Goal: Task Accomplishment & Management: Manage account settings

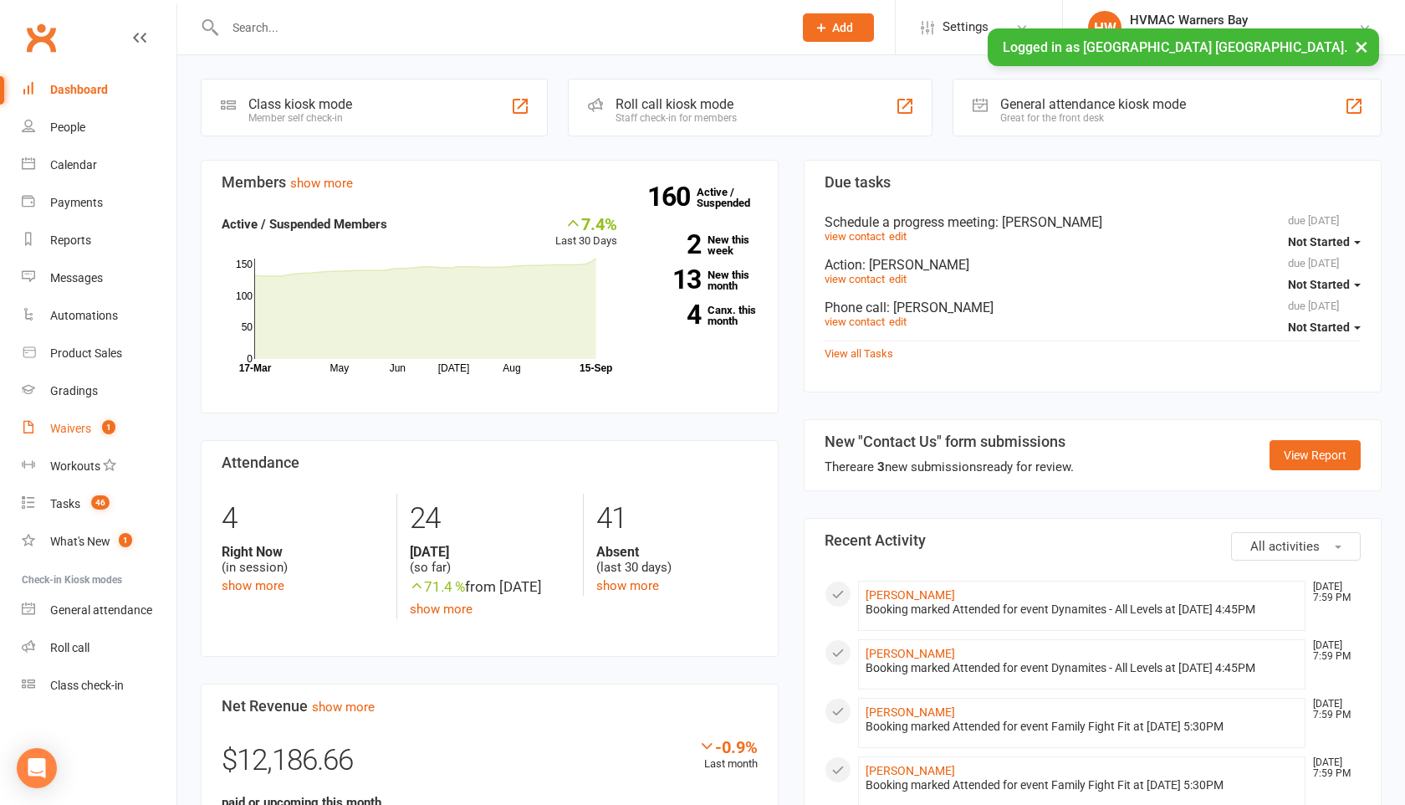
click at [69, 433] on div "Waivers" at bounding box center [70, 428] width 41 height 13
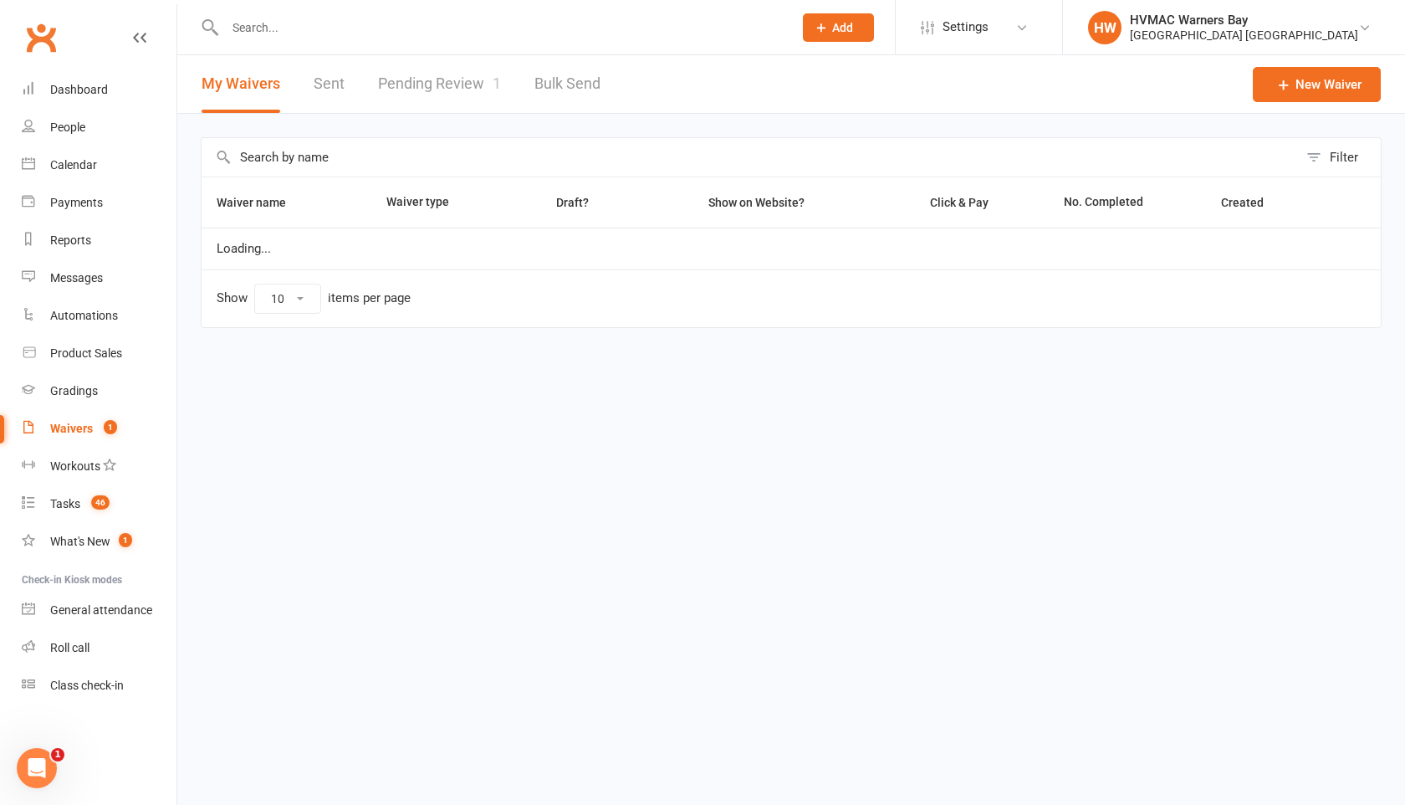
click at [389, 81] on link "Pending Review 1" at bounding box center [439, 84] width 123 height 58
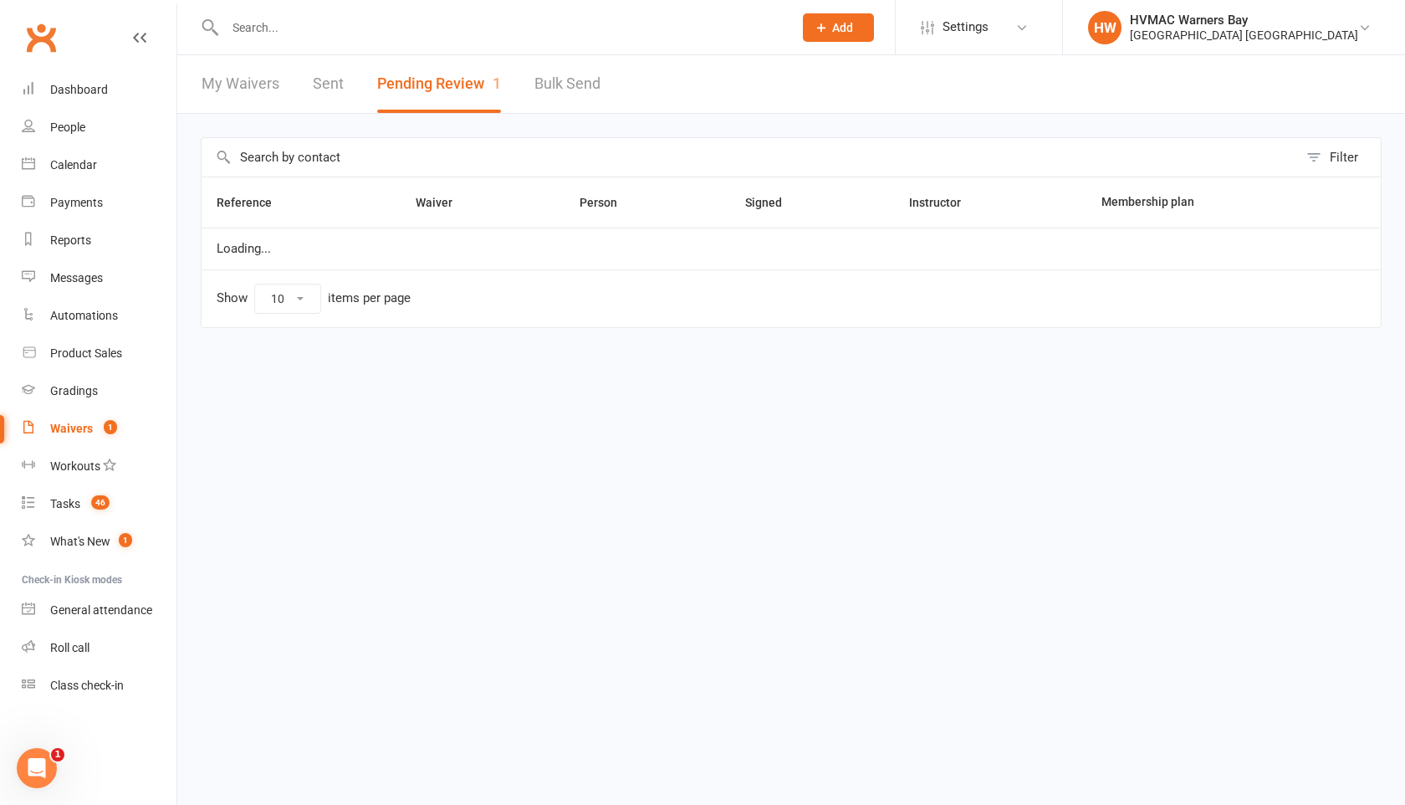
select select "100"
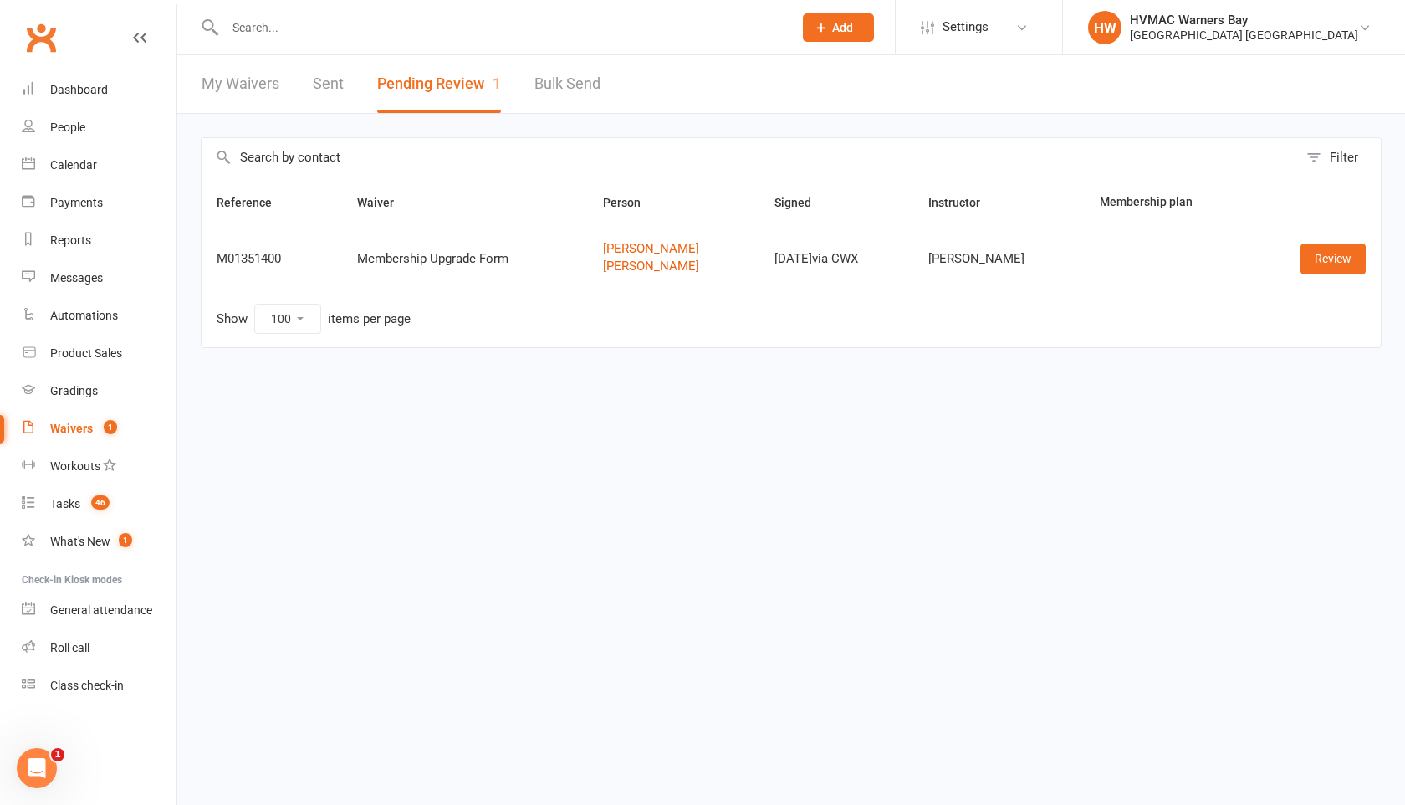
click at [378, 21] on input "text" at bounding box center [500, 27] width 561 height 23
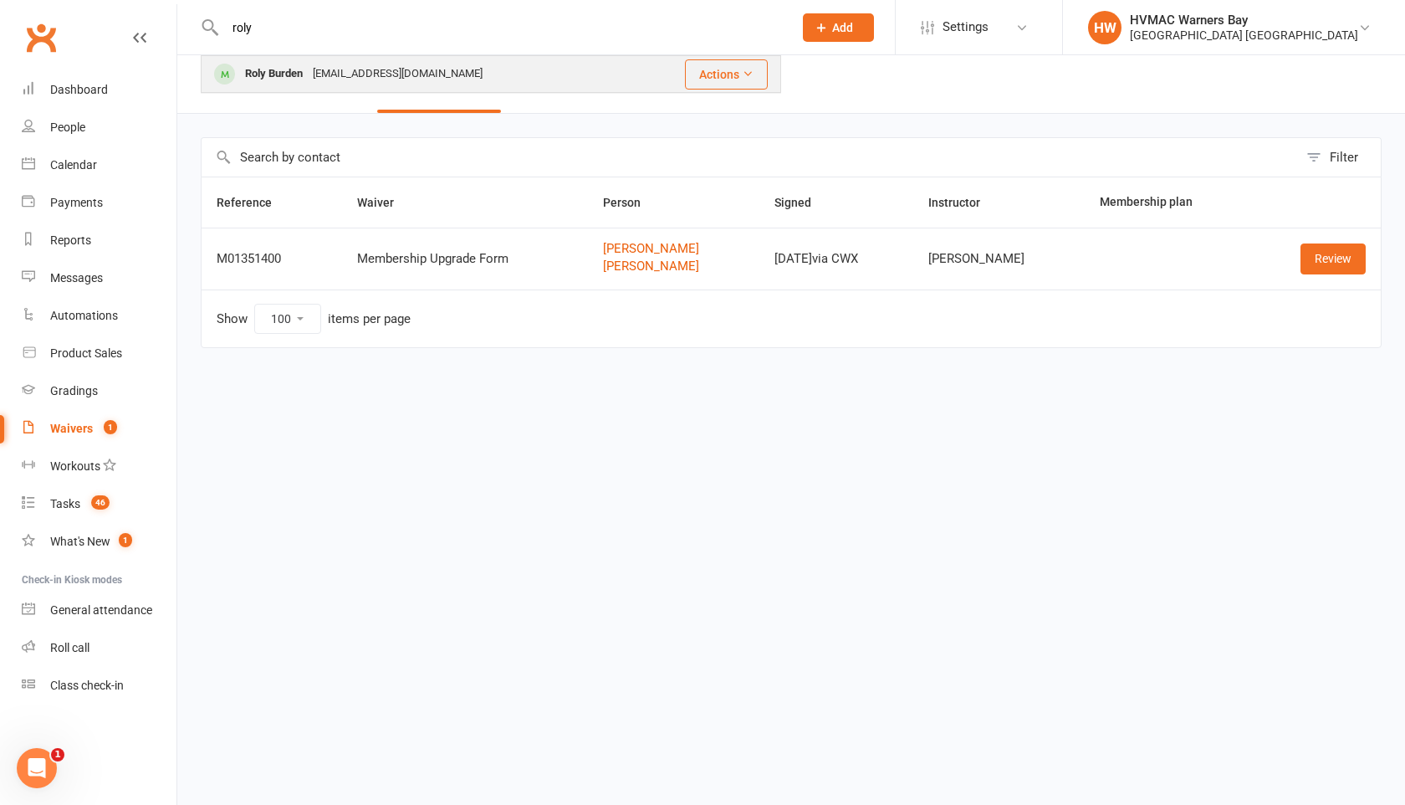
type input "roly"
click at [385, 57] on div "Roly Burden [EMAIL_ADDRESS][DOMAIN_NAME]" at bounding box center [419, 74] width 434 height 34
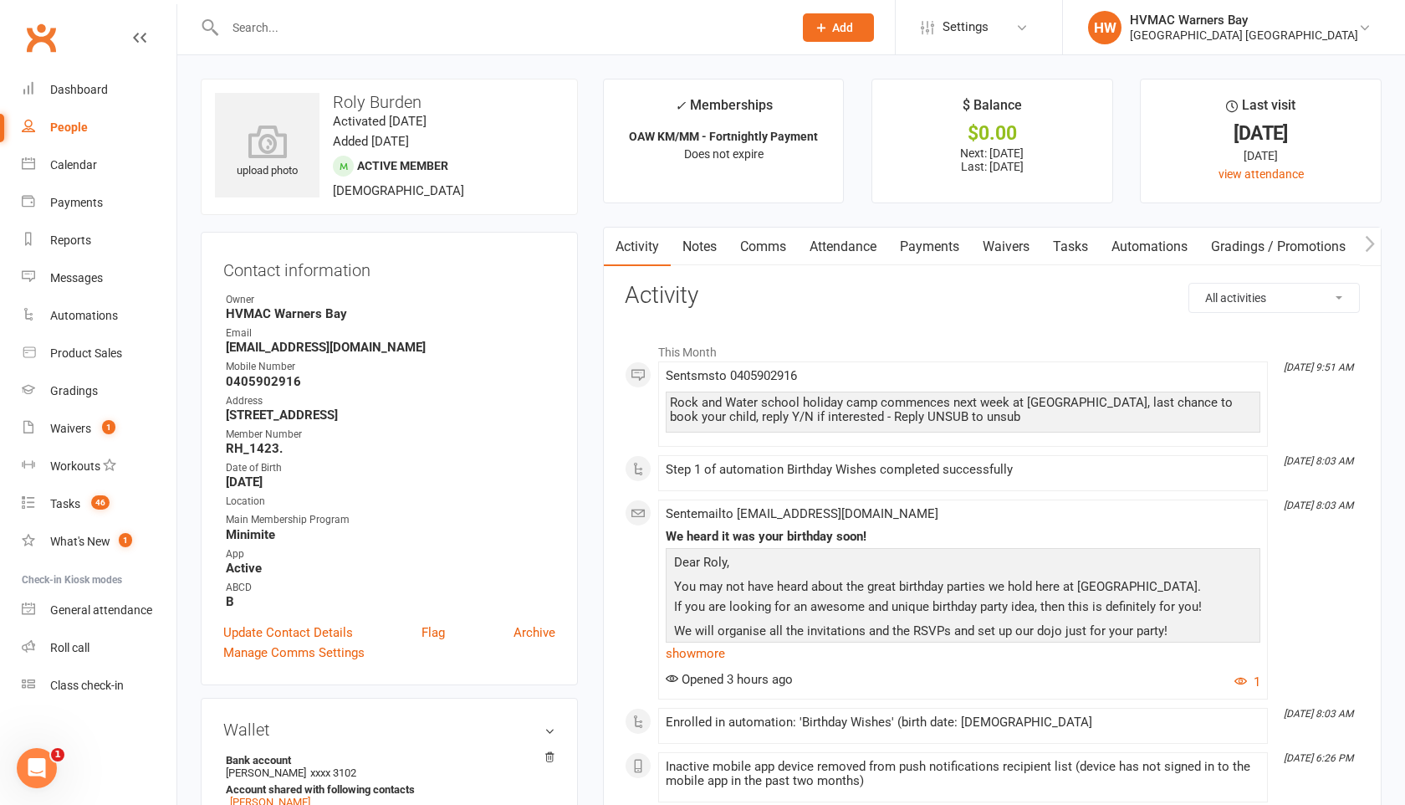
click at [705, 245] on link "Notes" at bounding box center [700, 246] width 58 height 38
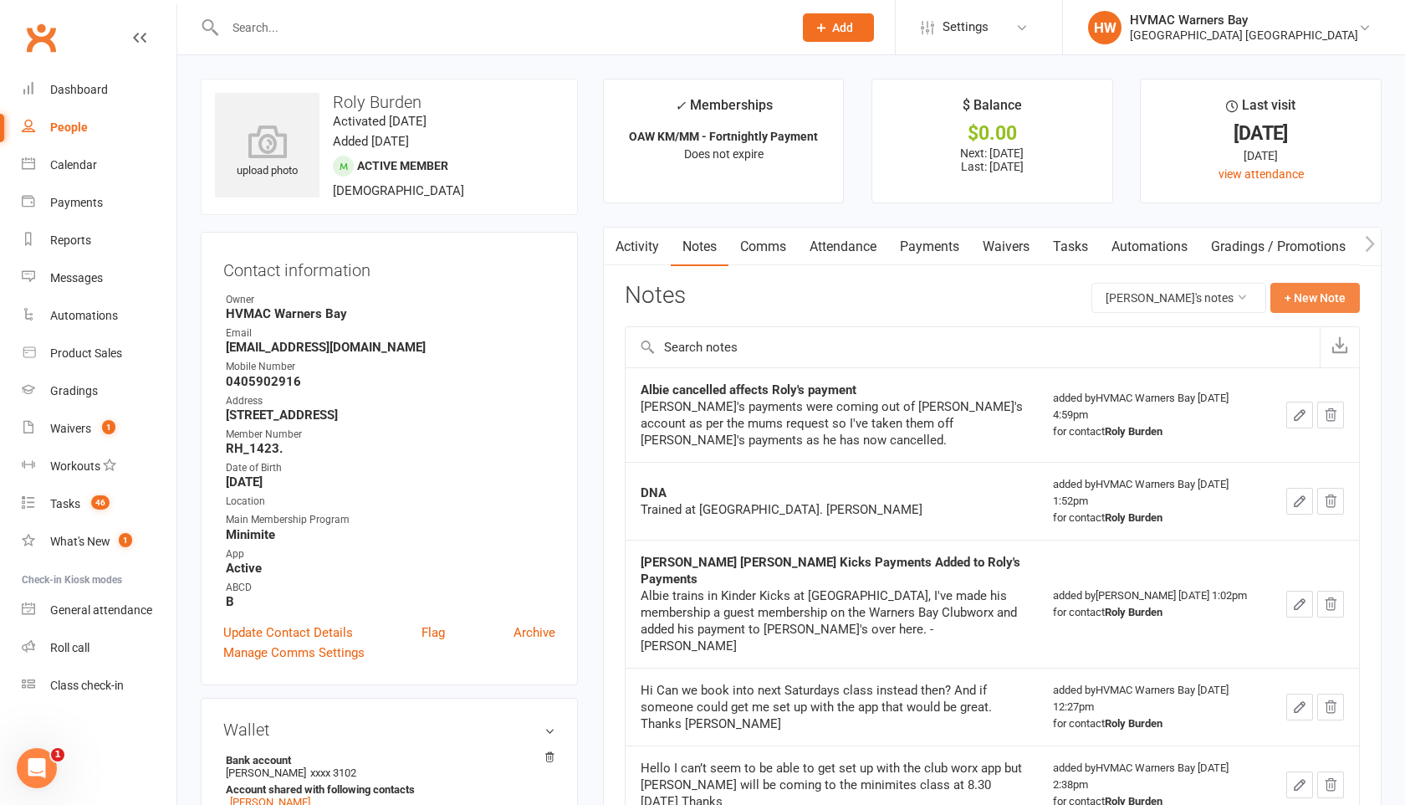
click at [1306, 286] on button "+ New Note" at bounding box center [1314, 298] width 89 height 30
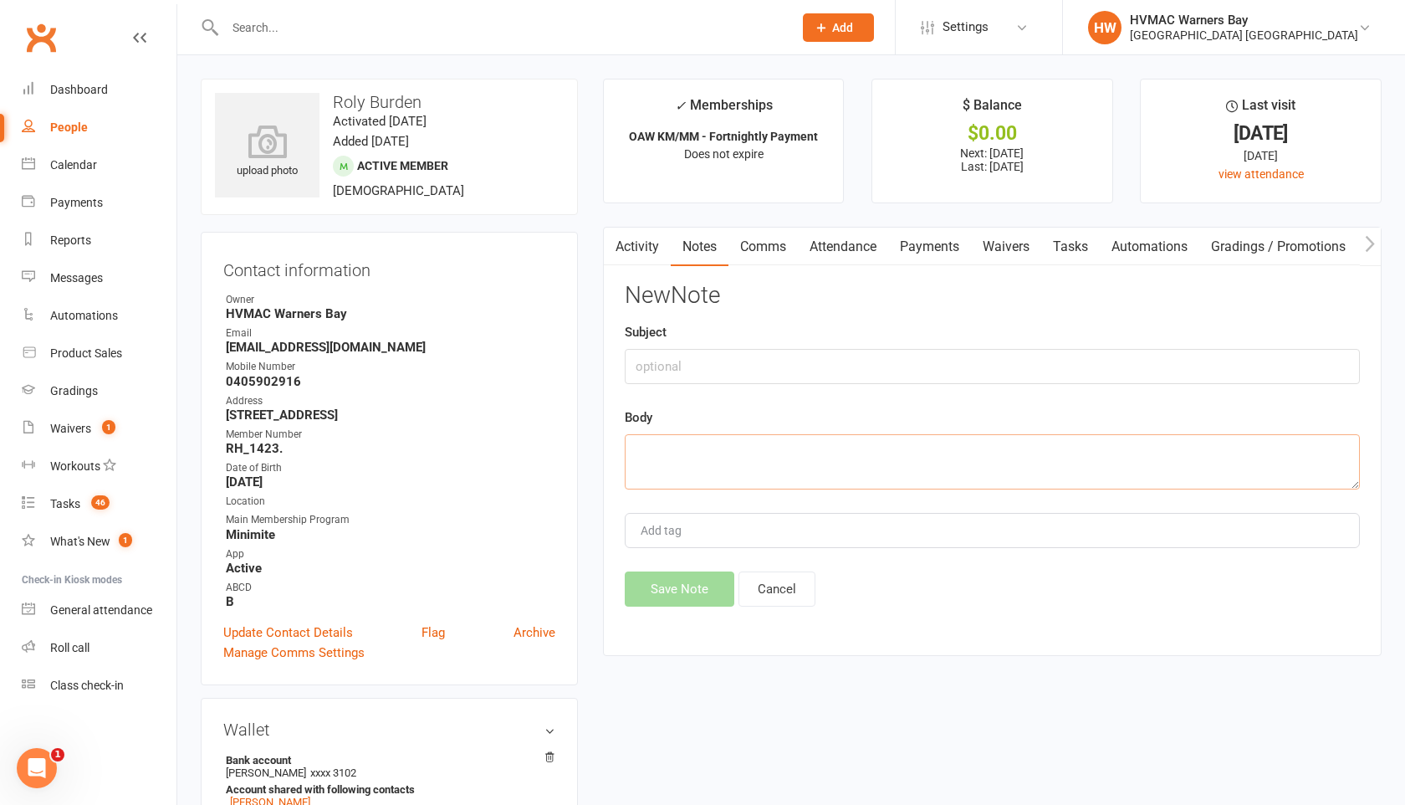
click at [641, 450] on textarea at bounding box center [992, 461] width 735 height 55
paste textarea "Hello We’ve been away on holiday but will be back for Roly’s class tomorrow. We…"
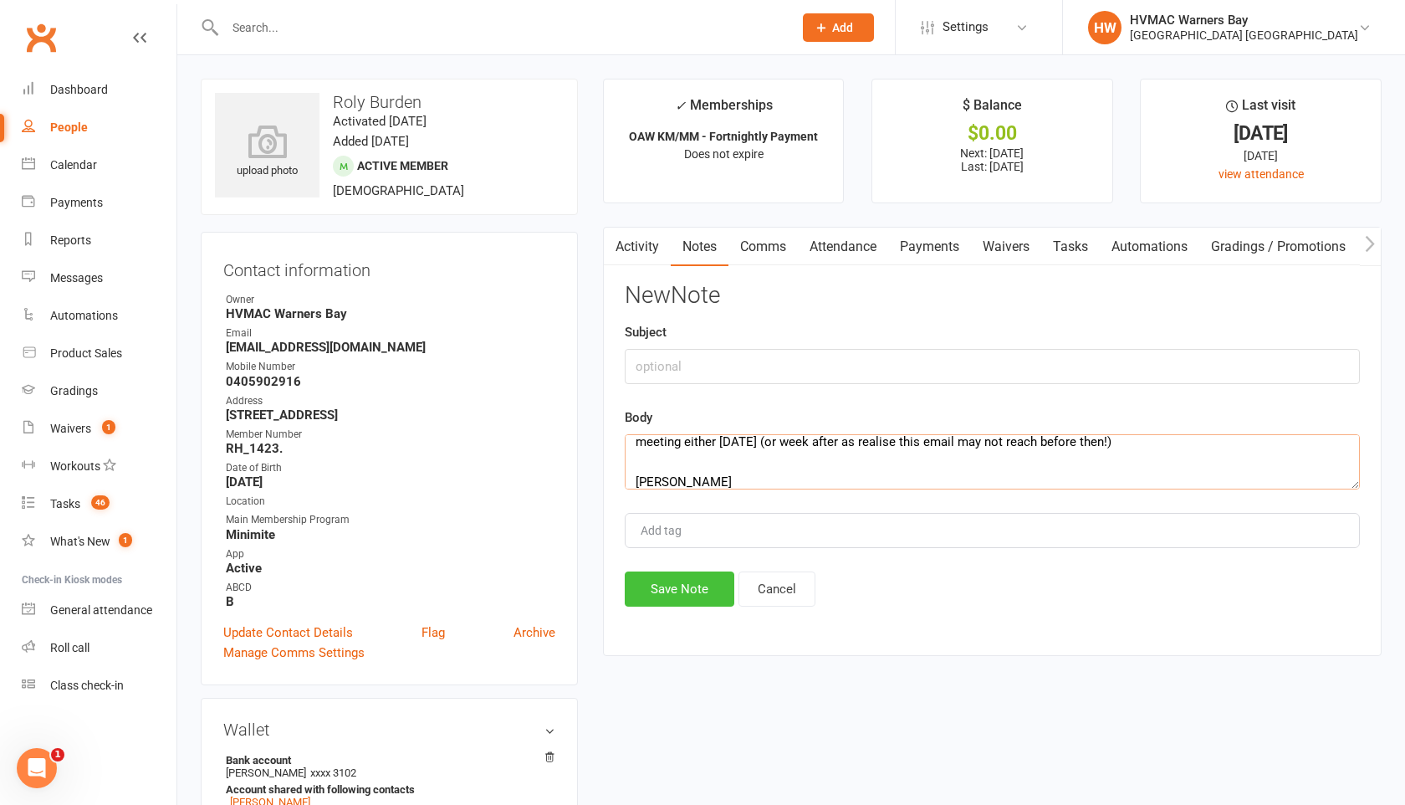
type textarea "Hello We’ve been away on holiday but will be back for Roly’s class tomorrow. We…"
click at [660, 591] on button "Save Note" at bounding box center [680, 588] width 110 height 35
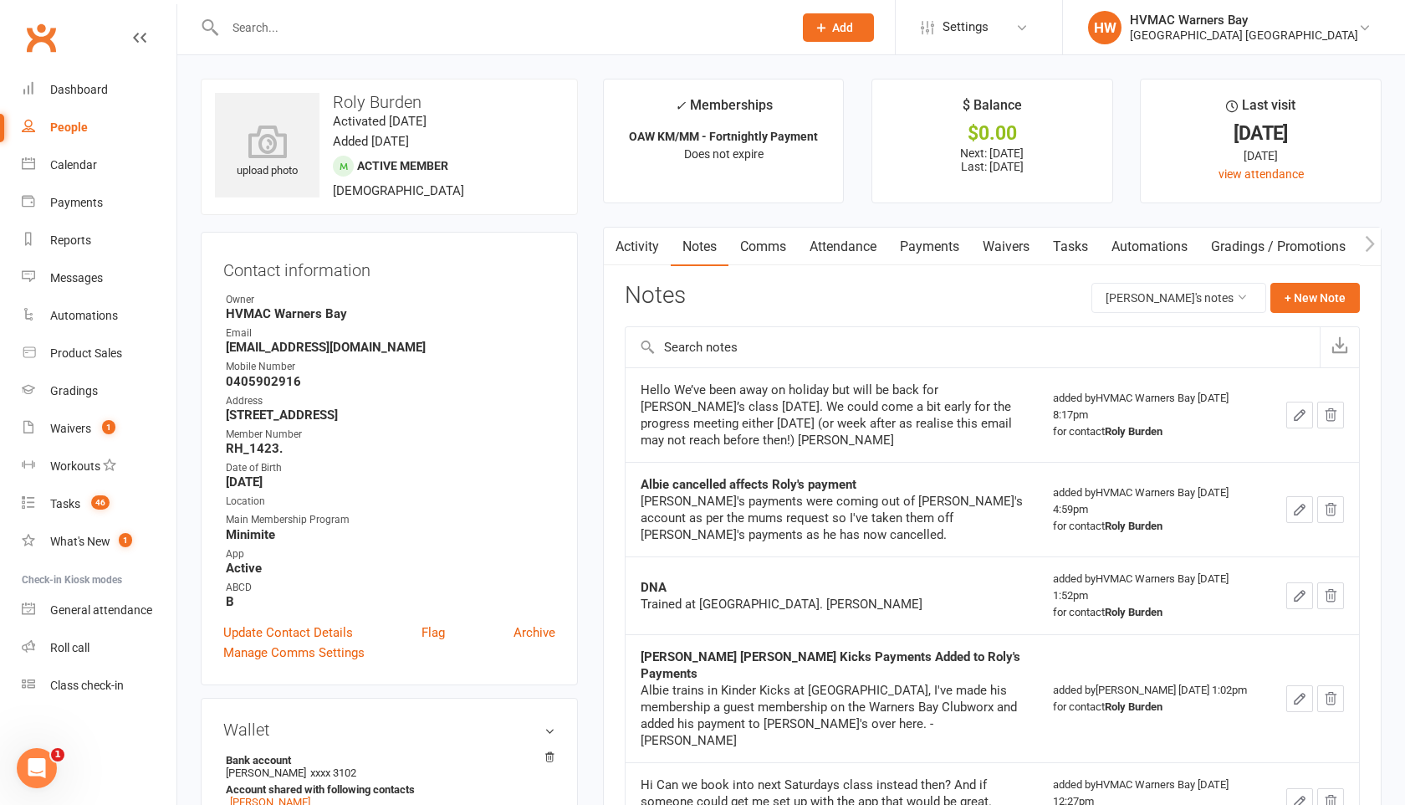
click at [1219, 43] on li "HW HVMAC Warners Bay Hunter Valley Martial Arts Centre Redhead Signed in as: Hu…" at bounding box center [1233, 27] width 343 height 54
click at [1221, 37] on div "Hunter Valley Martial Arts Centre Redhead" at bounding box center [1244, 35] width 228 height 15
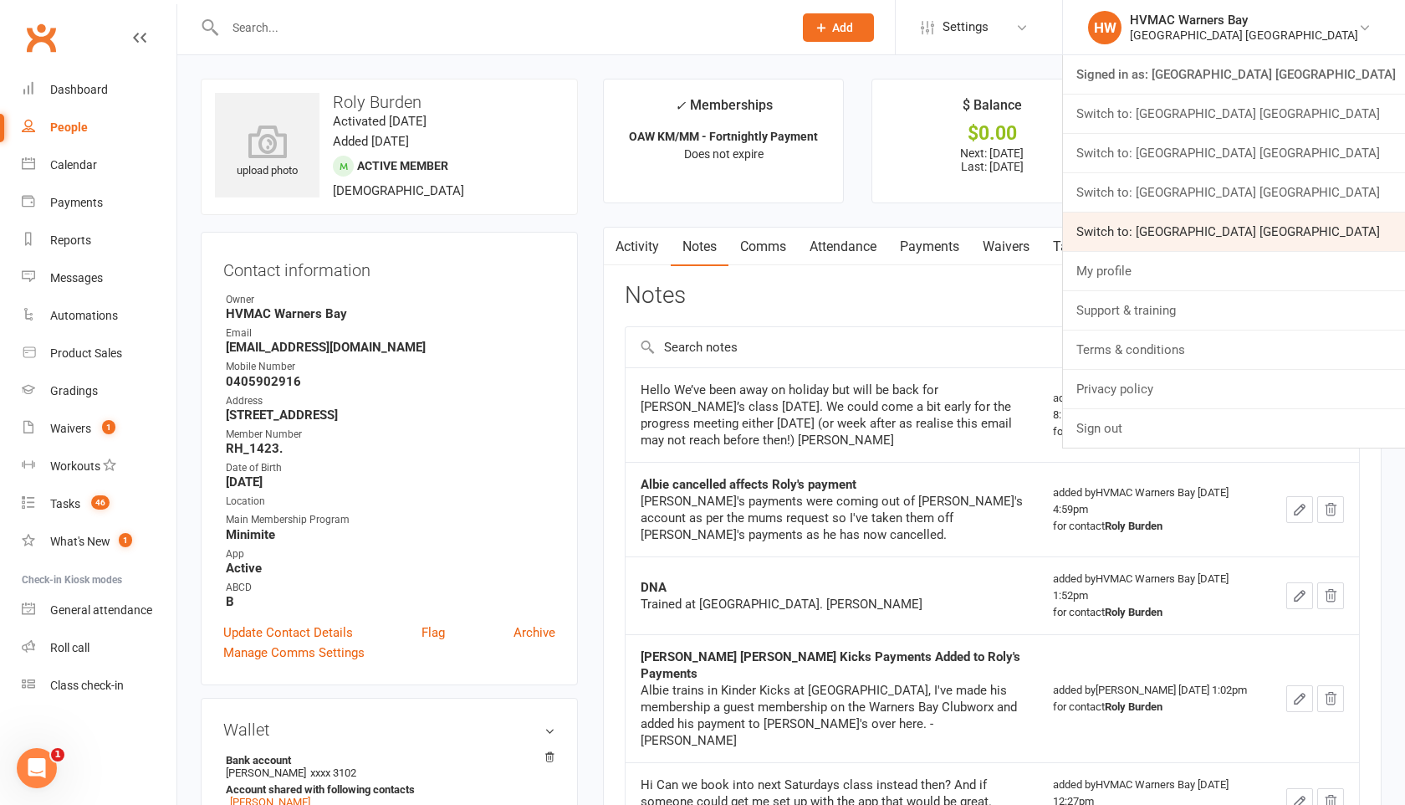
click at [1219, 233] on link "Switch to: Hunter Valley Martial Arts Centre Warners Bay" at bounding box center [1234, 231] width 342 height 38
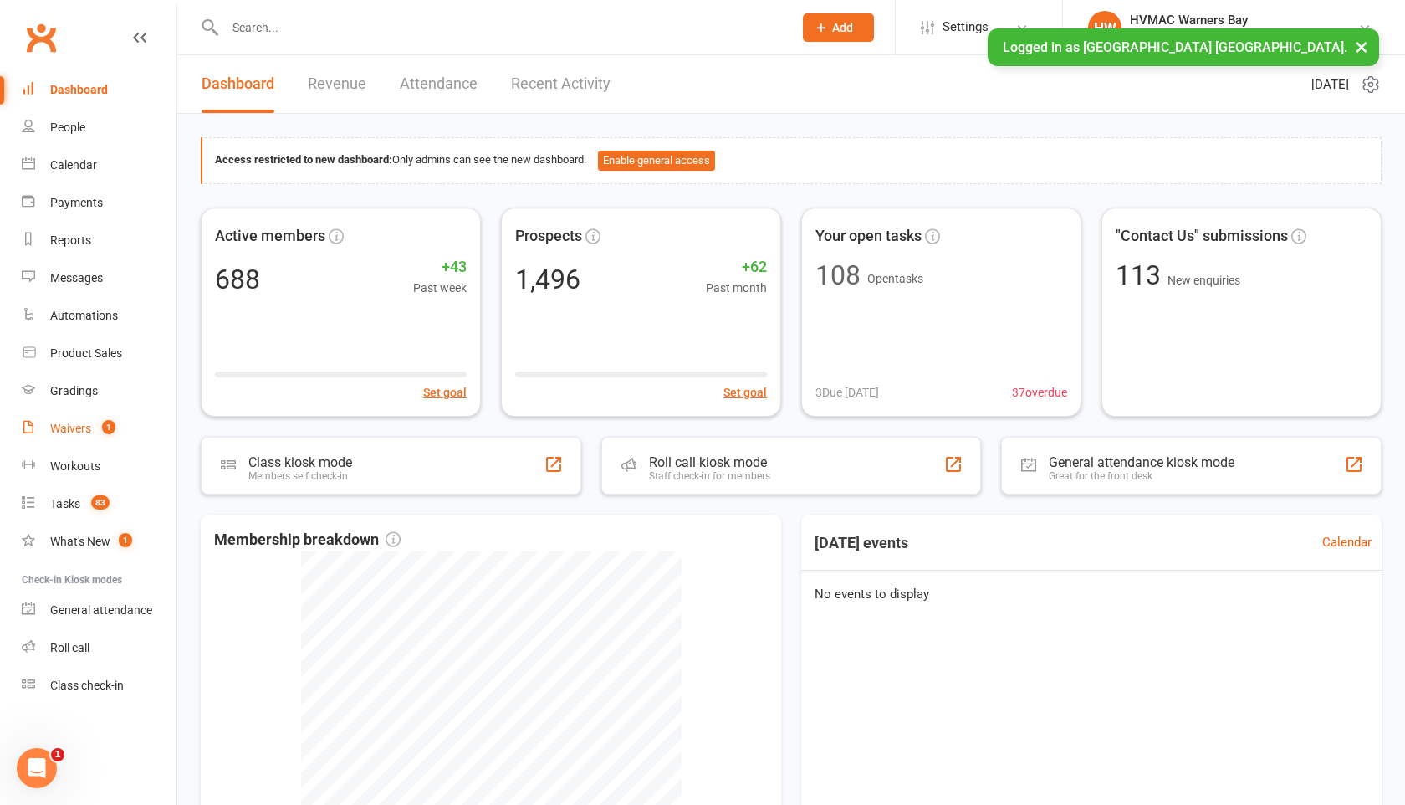
click at [64, 428] on div "Waivers" at bounding box center [70, 428] width 41 height 13
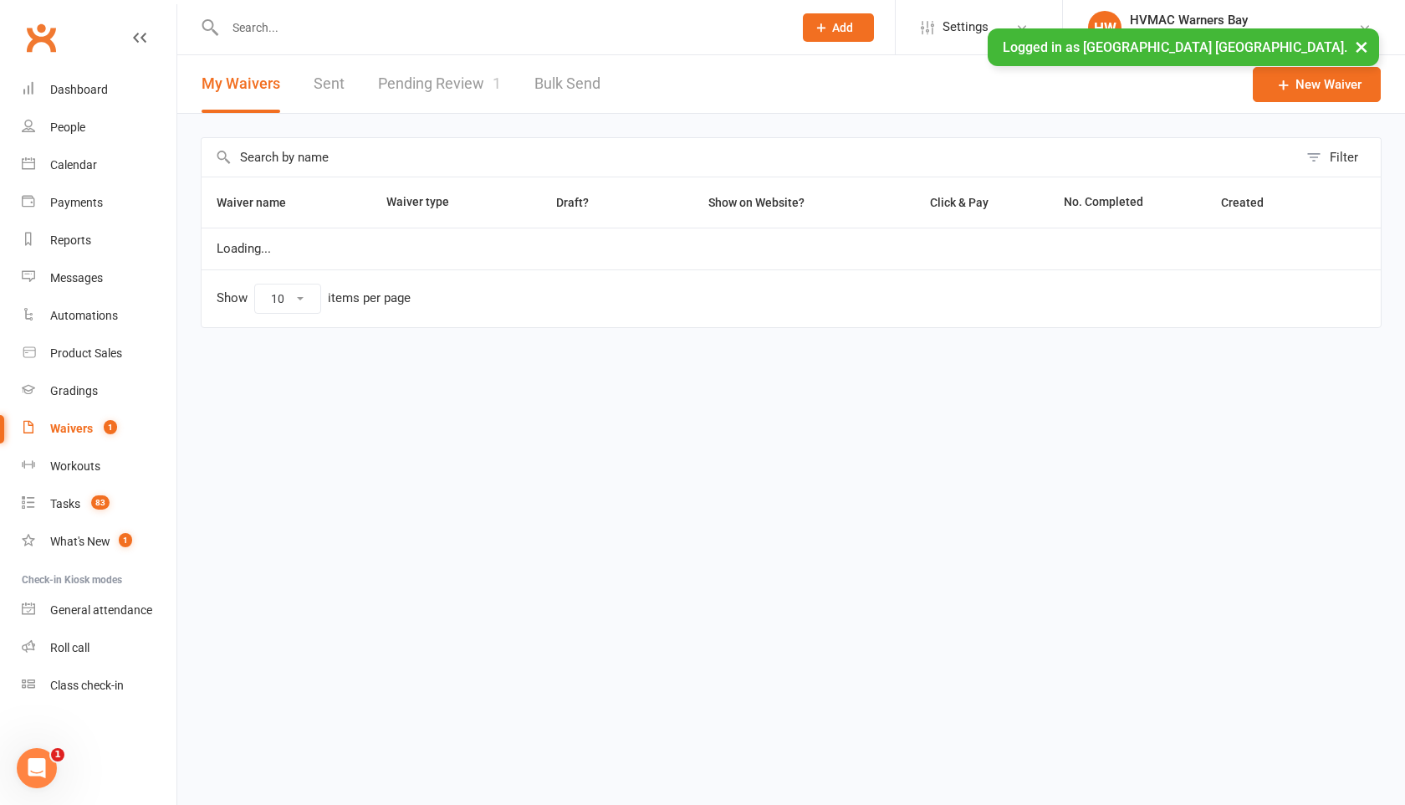
select select "100"
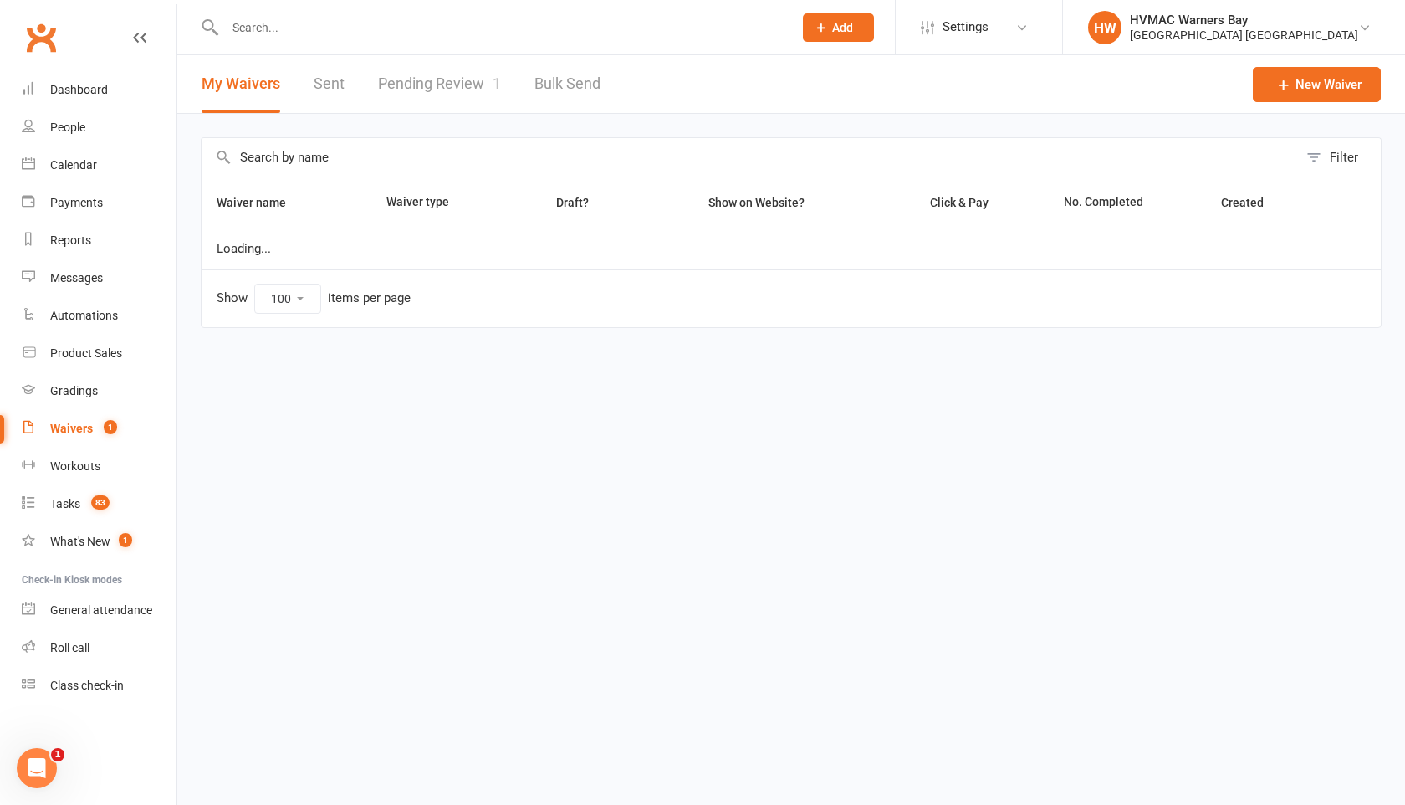
click at [462, 80] on link "Pending Review 1" at bounding box center [439, 84] width 123 height 58
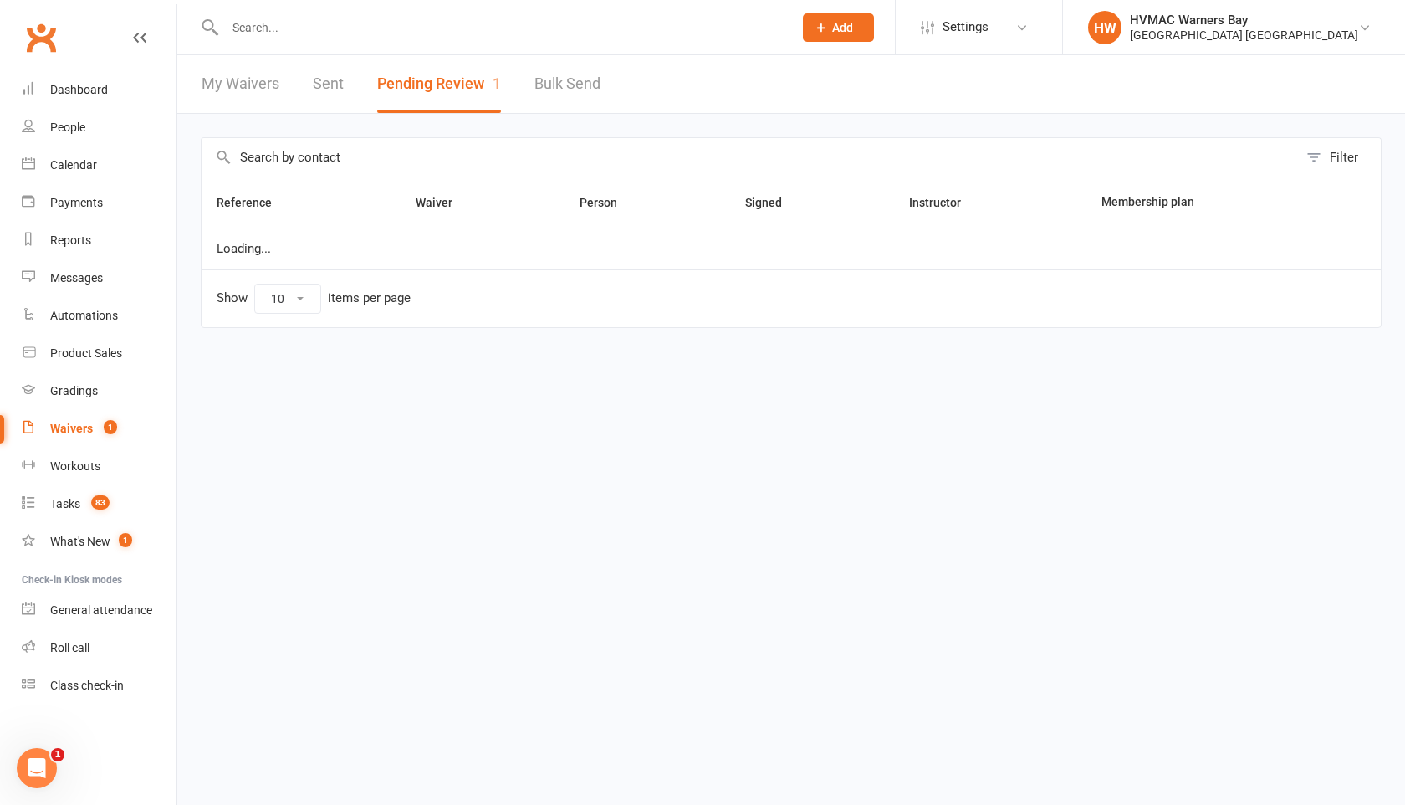
select select "100"
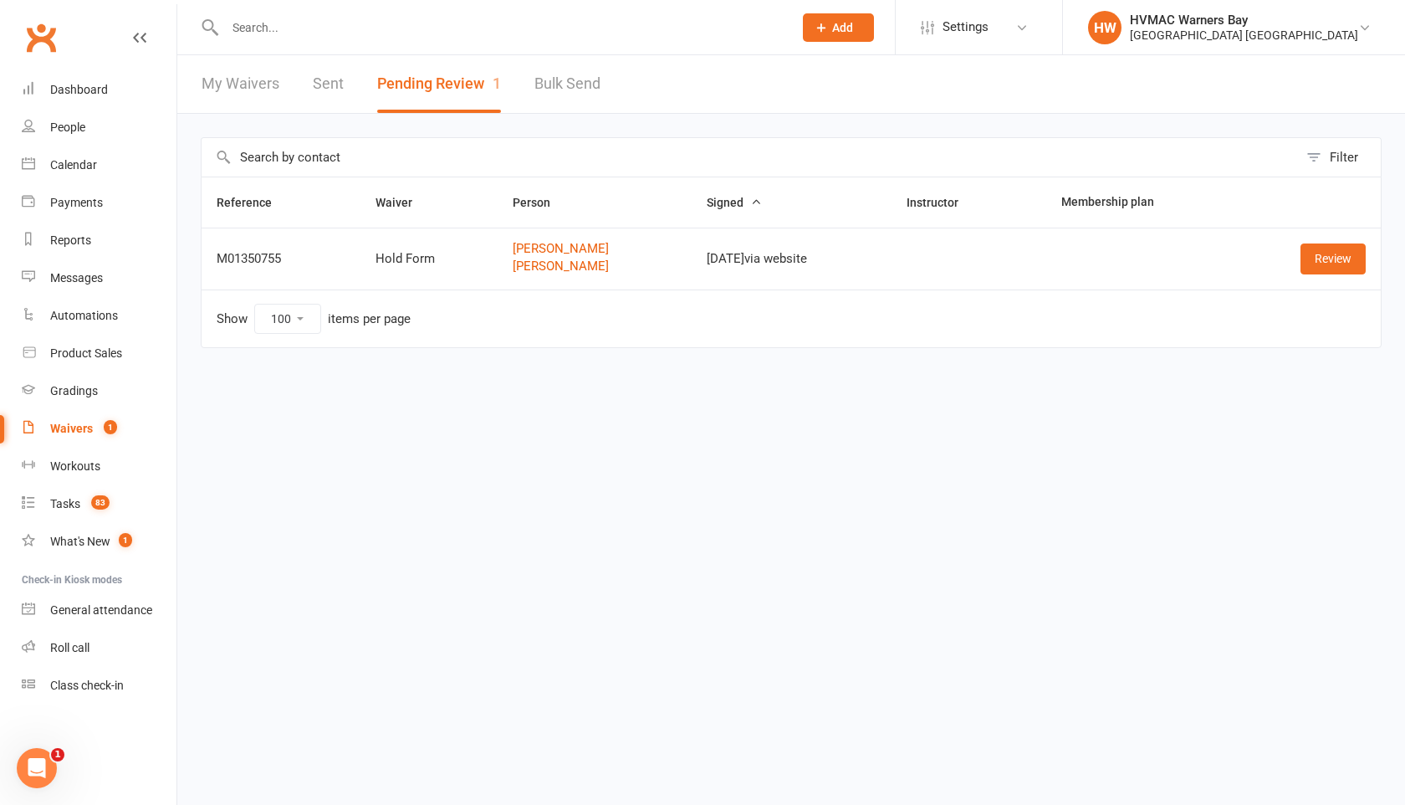
click at [317, 24] on input "text" at bounding box center [500, 27] width 561 height 23
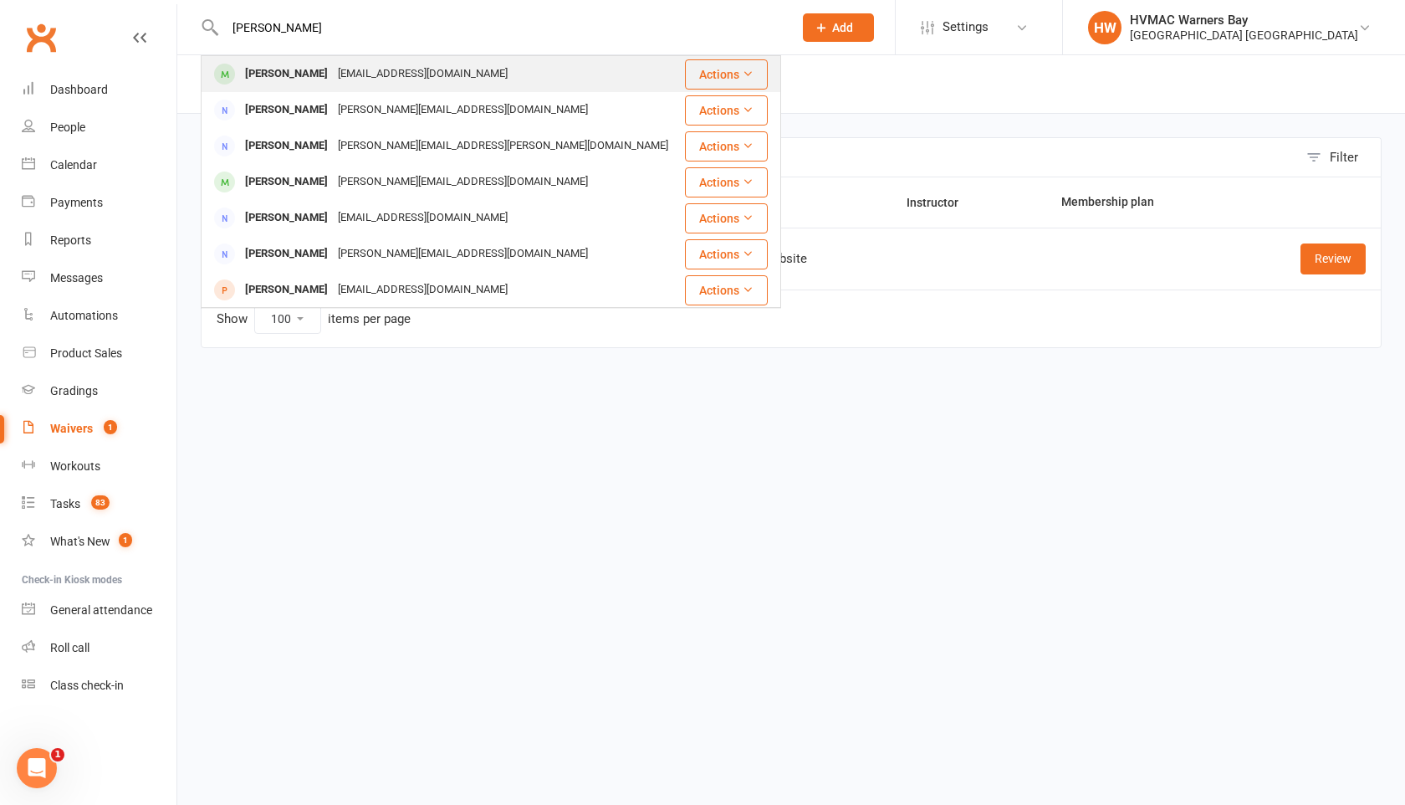
type input "[PERSON_NAME]"
click at [333, 69] on div "[EMAIL_ADDRESS][DOMAIN_NAME]" at bounding box center [423, 74] width 180 height 24
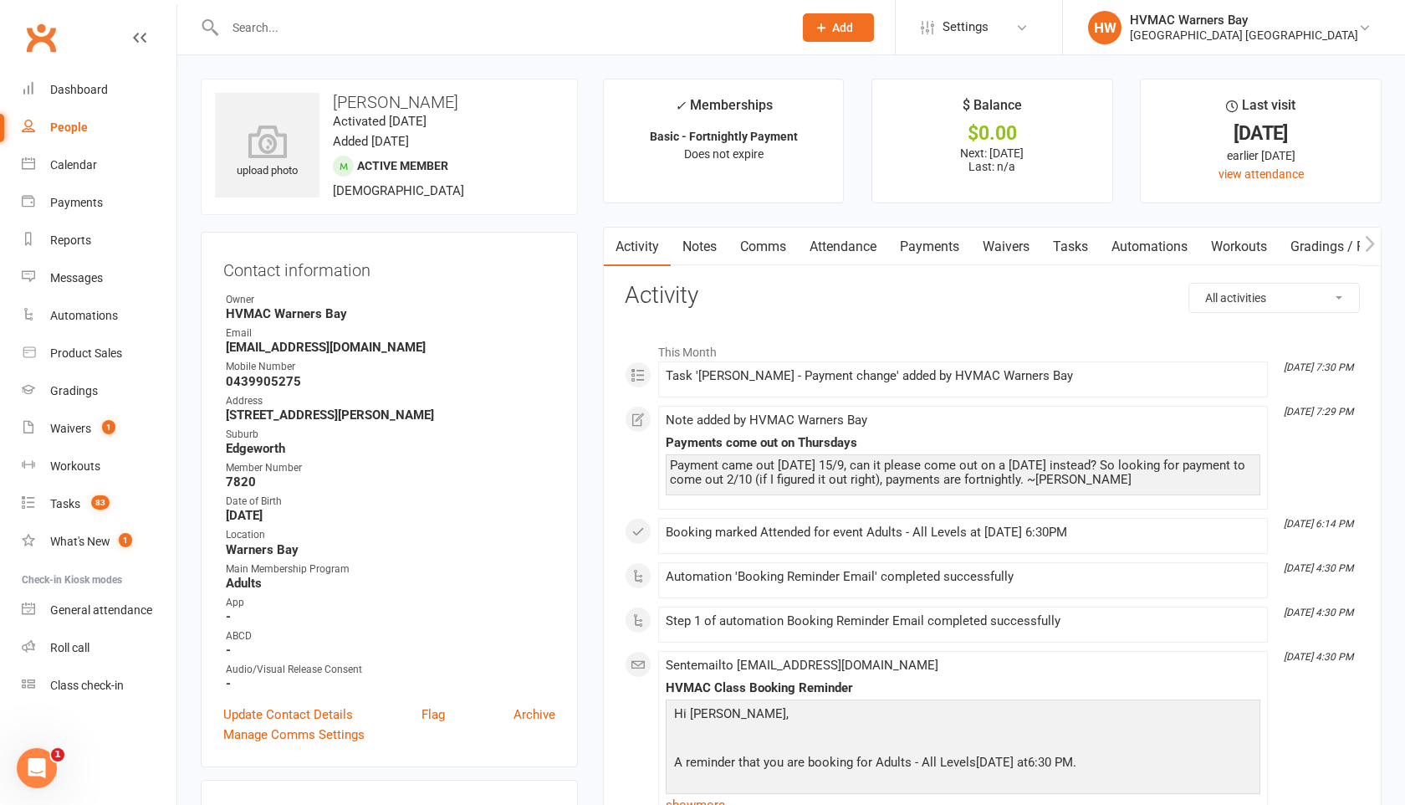
click at [927, 247] on link "Payments" at bounding box center [929, 246] width 83 height 38
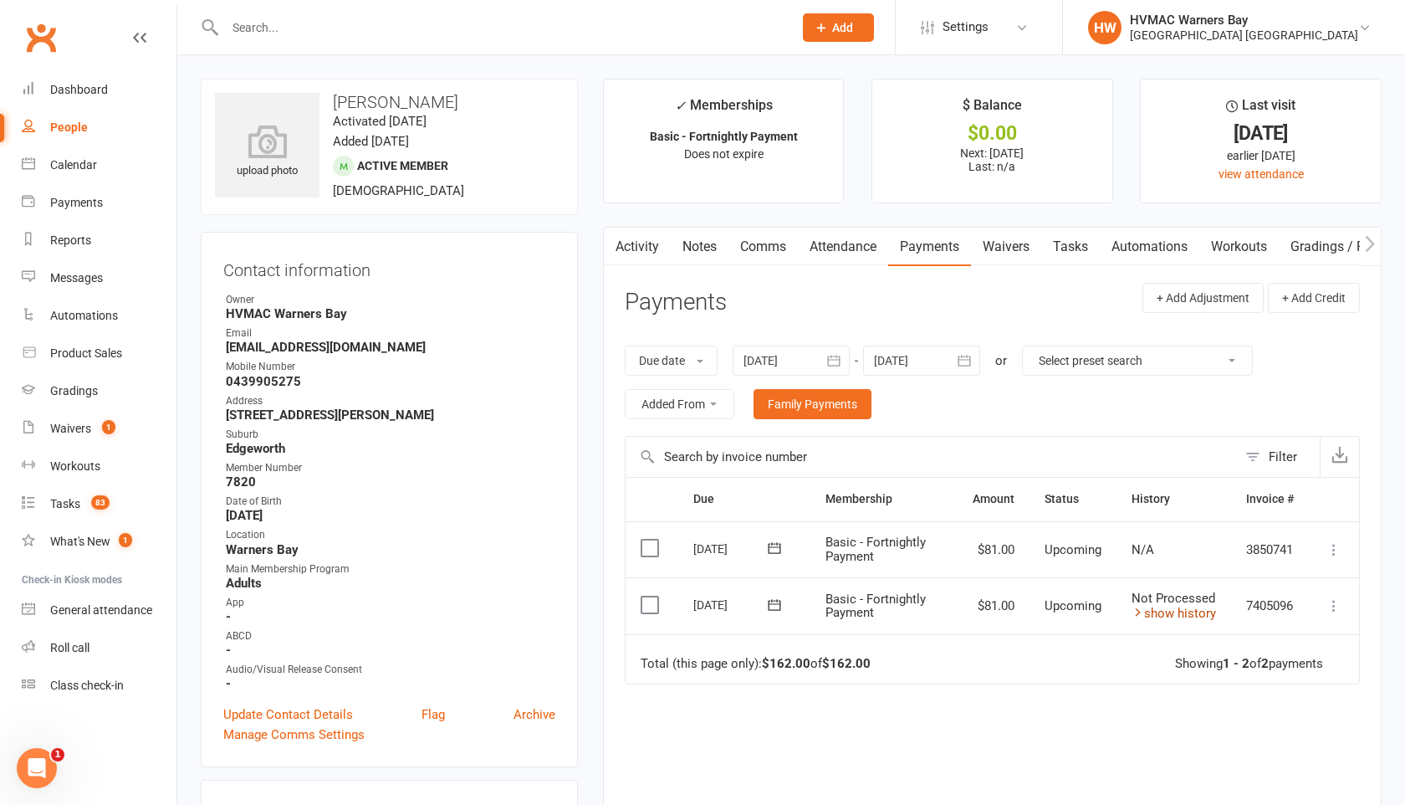
click at [1153, 612] on link "show history" at bounding box center [1174, 613] width 84 height 15
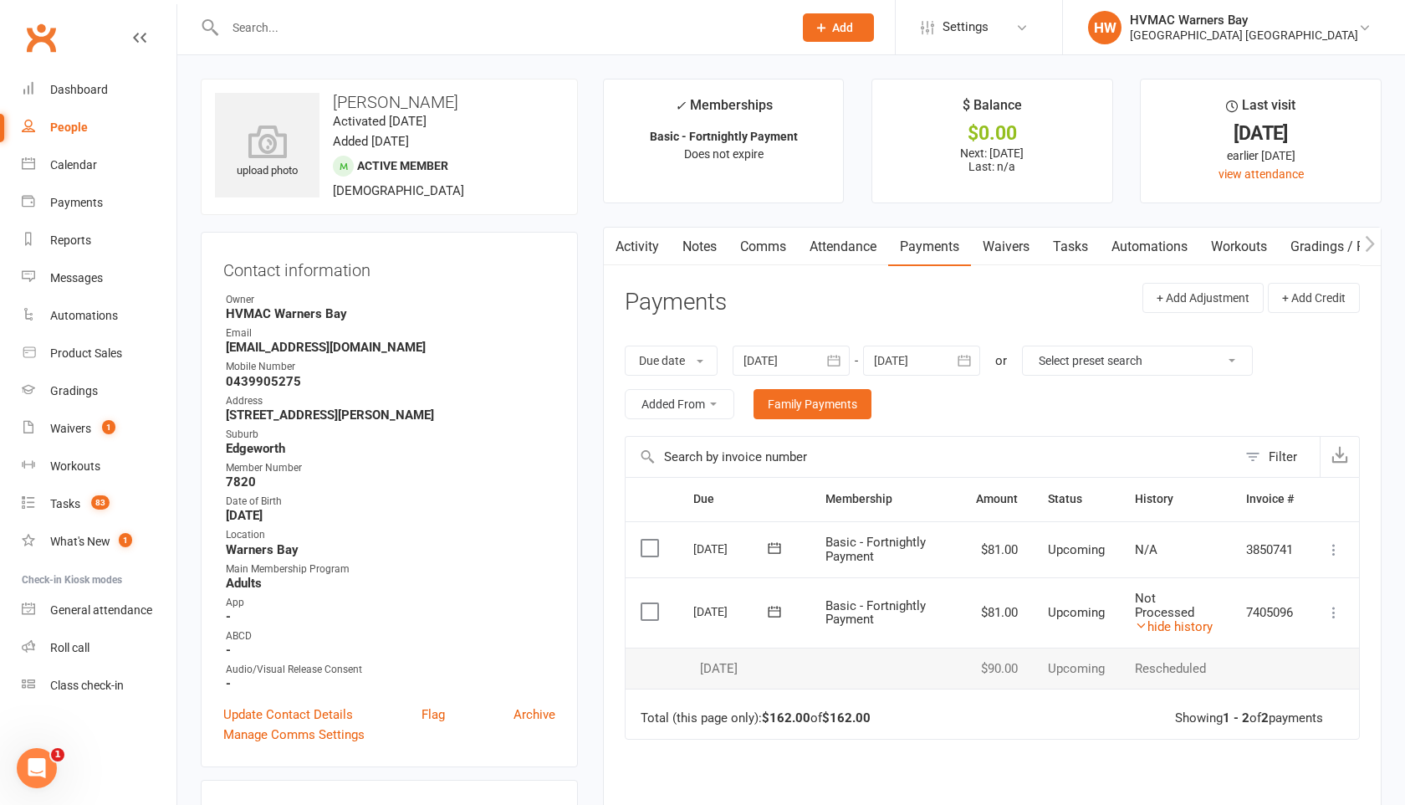
click at [936, 354] on div at bounding box center [921, 360] width 117 height 30
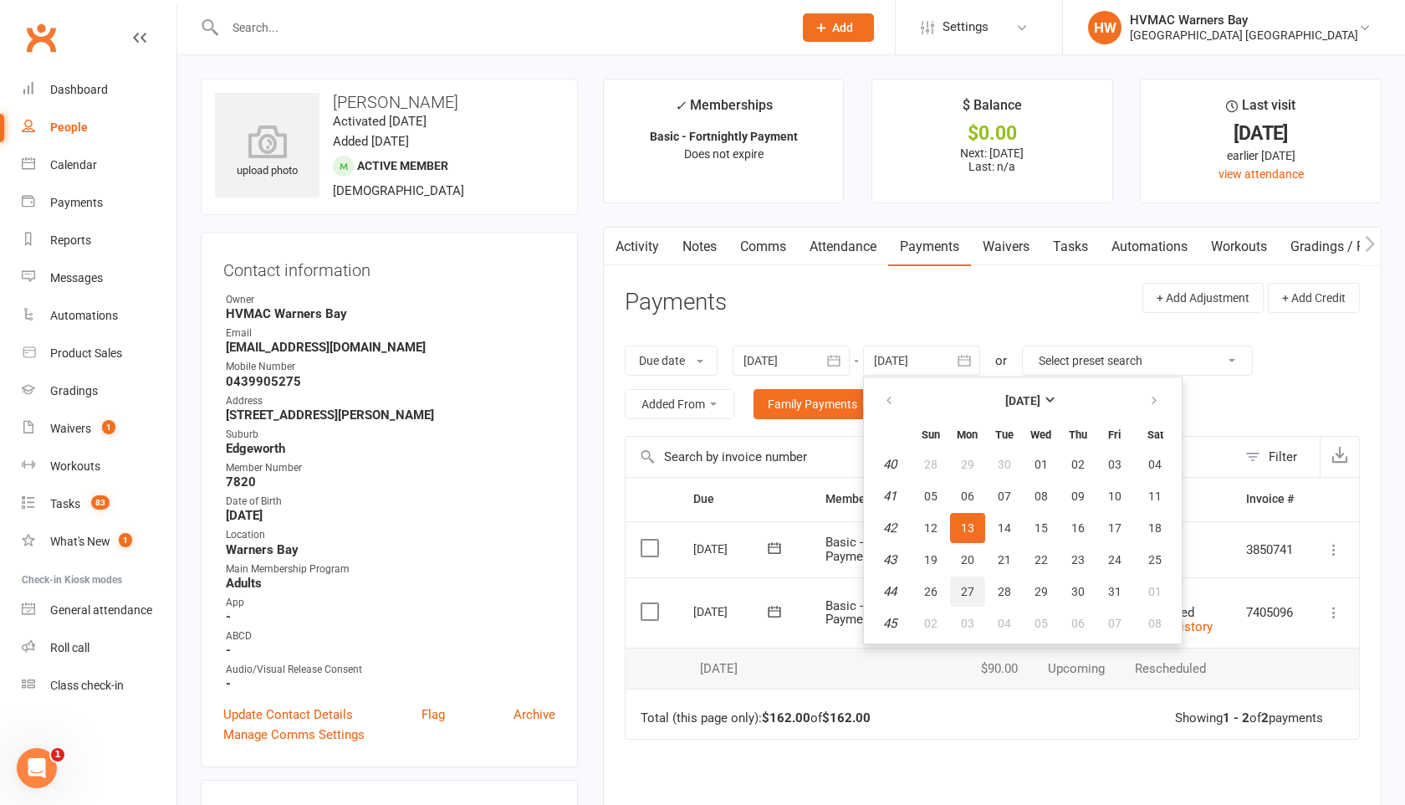
click at [969, 582] on button "27" at bounding box center [967, 591] width 35 height 30
type input "[DATE]"
